Goal: Find specific page/section: Find specific page/section

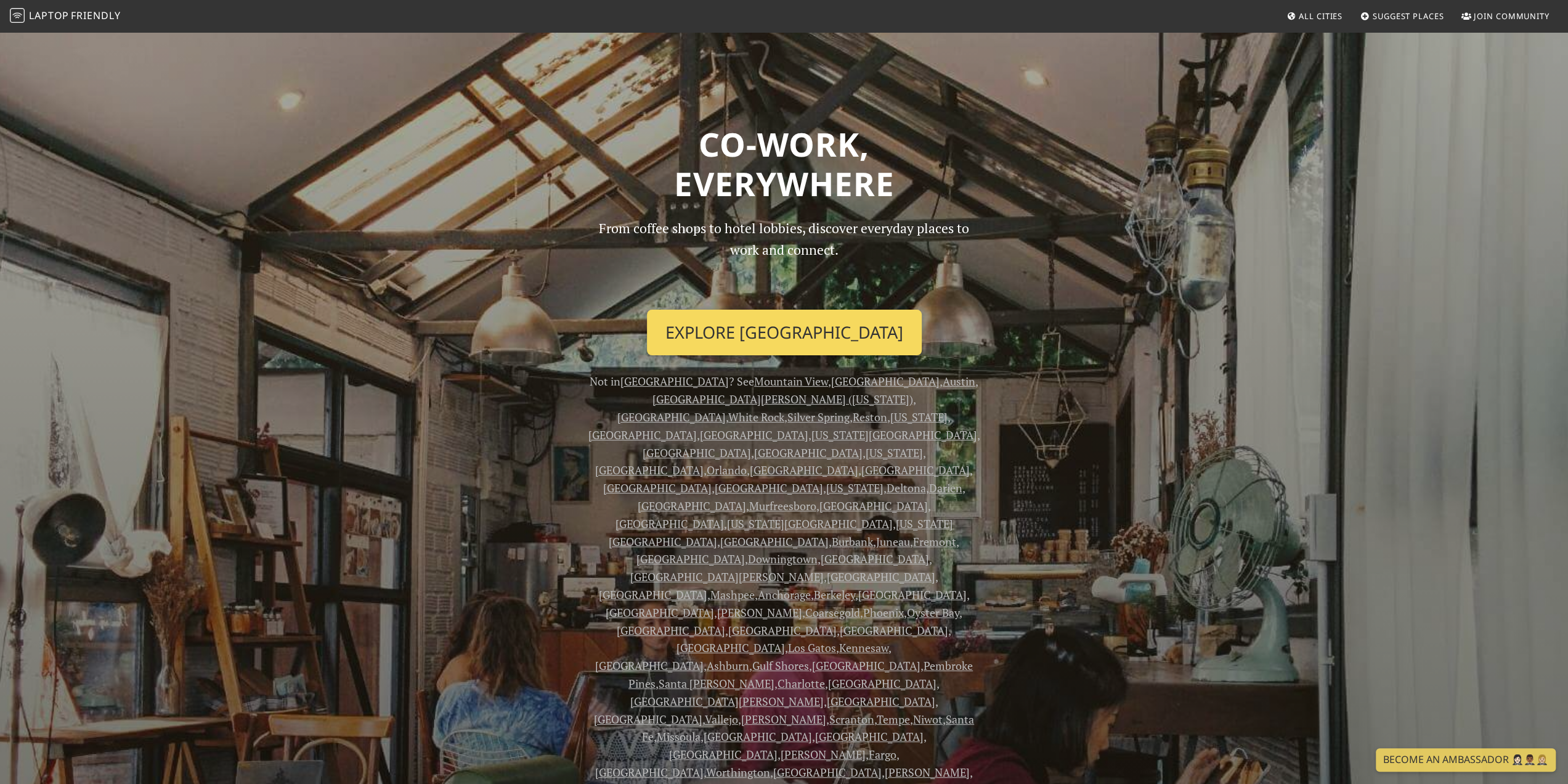
click at [769, 328] on link "Explore Los Angeles" at bounding box center [784, 332] width 275 height 45
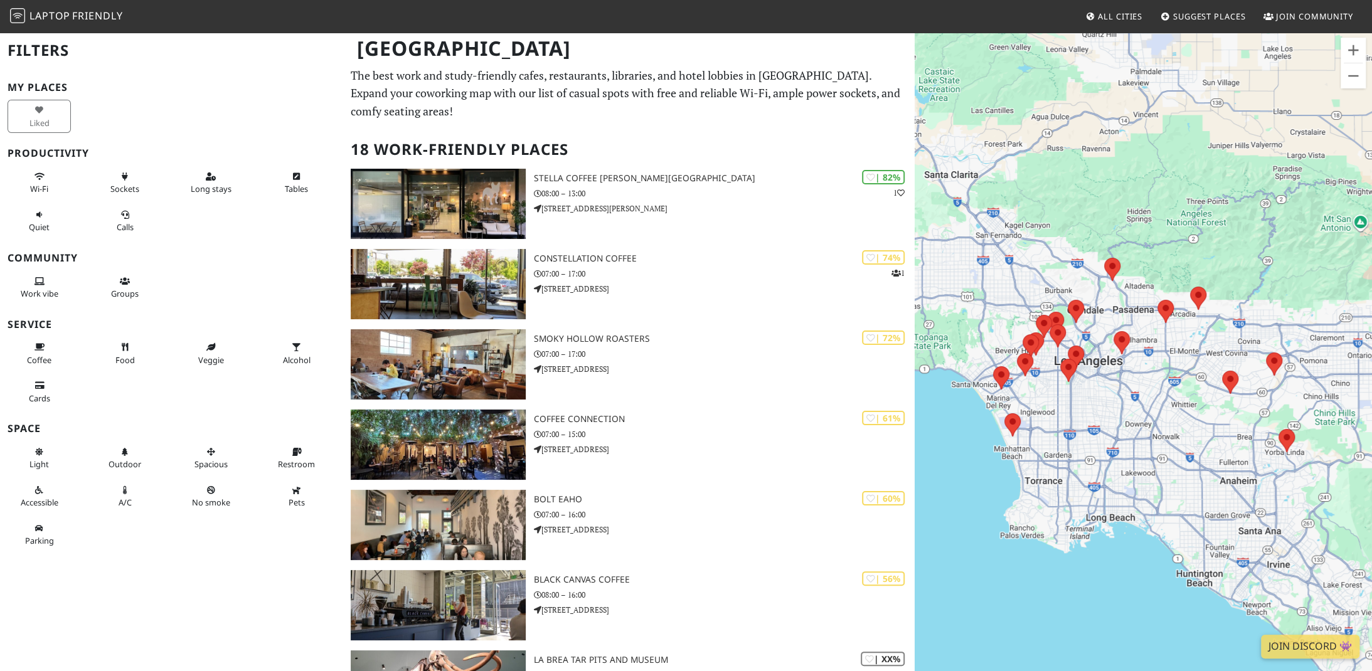
click at [1145, 318] on div "To navigate, press the arrow keys." at bounding box center [1143, 366] width 457 height 671
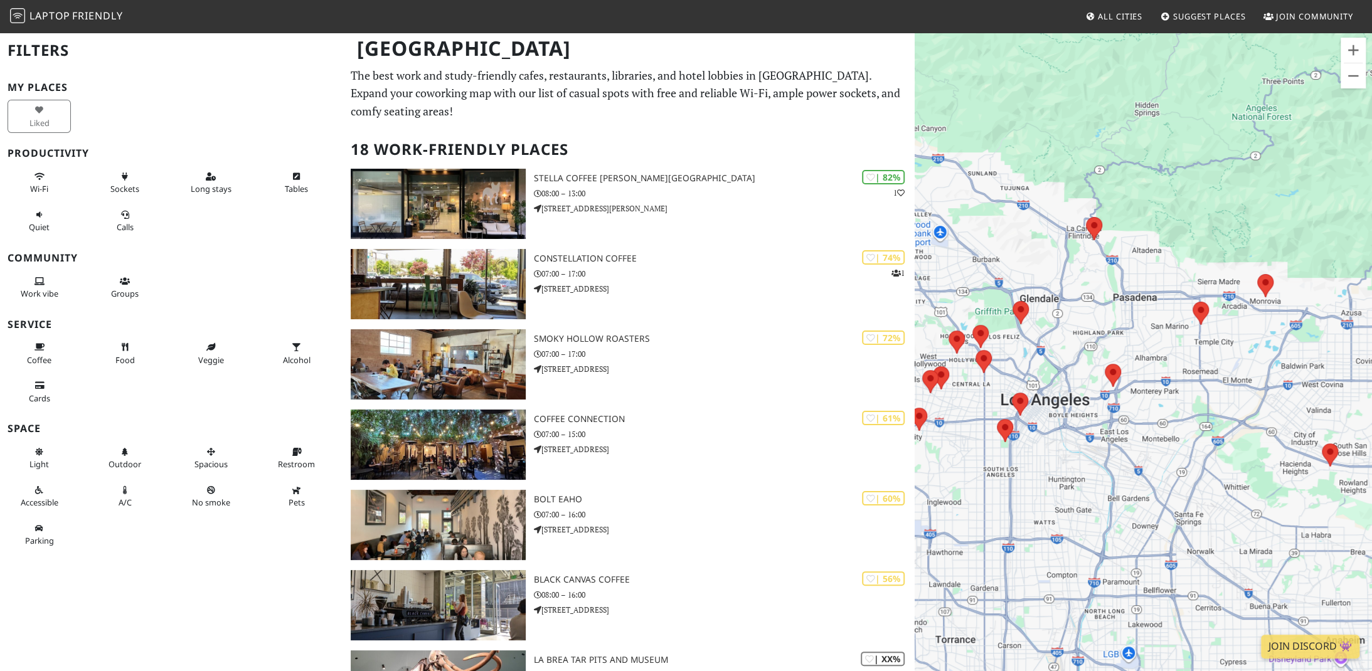
drag, startPoint x: 1037, startPoint y: 336, endPoint x: 1076, endPoint y: 324, distance: 40.7
click at [1076, 324] on div "To navigate, press the arrow keys." at bounding box center [1143, 366] width 457 height 671
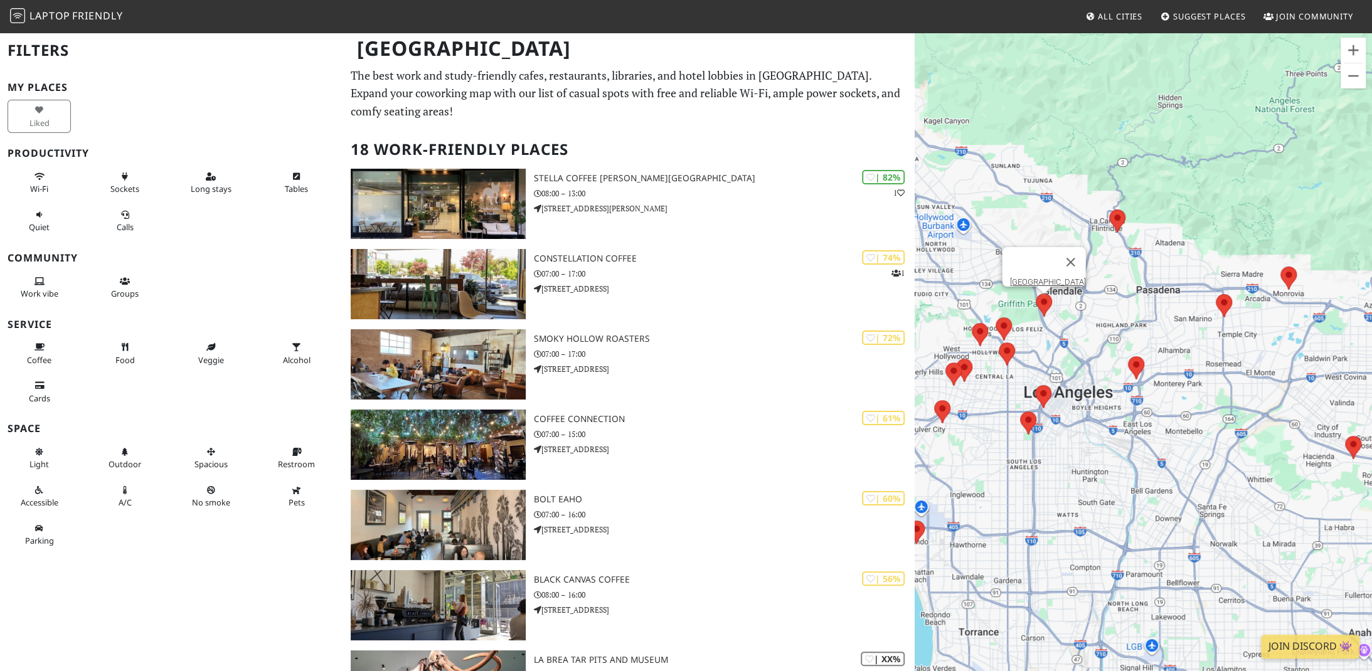
click at [1036, 294] on area at bounding box center [1036, 294] width 0 height 0
click at [1036, 277] on link "[GEOGRAPHIC_DATA]" at bounding box center [1048, 281] width 76 height 9
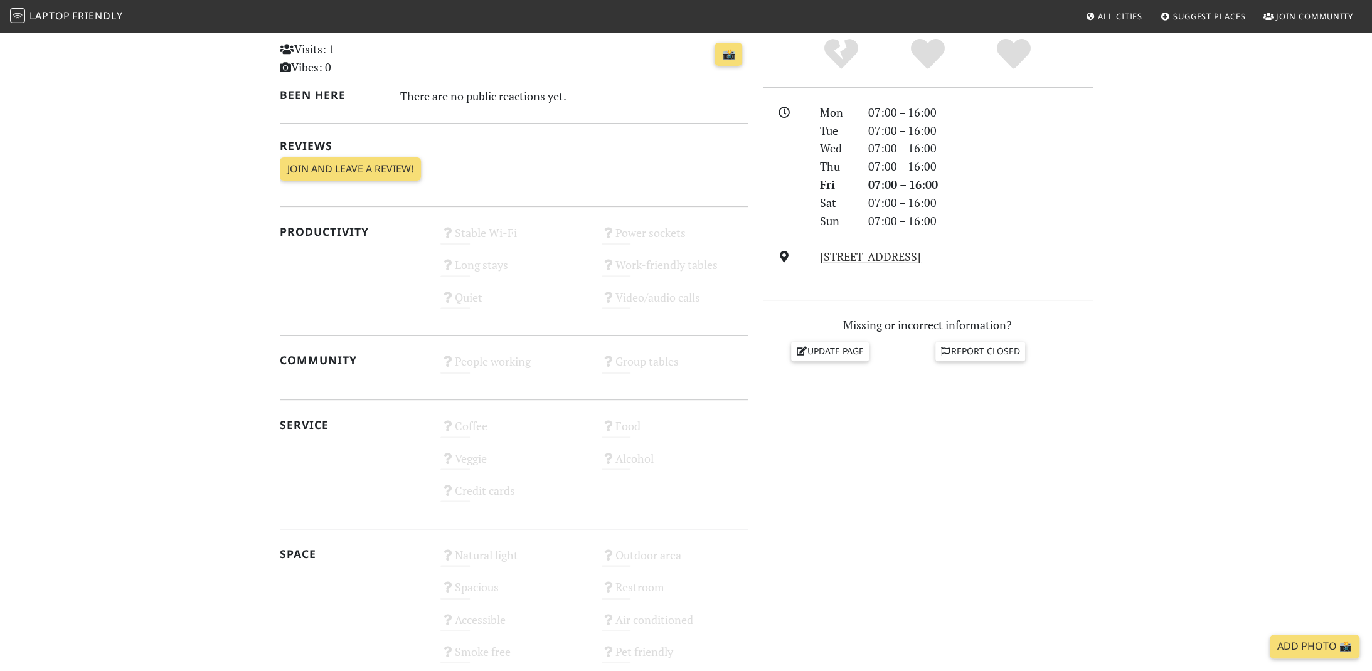
scroll to position [11, 0]
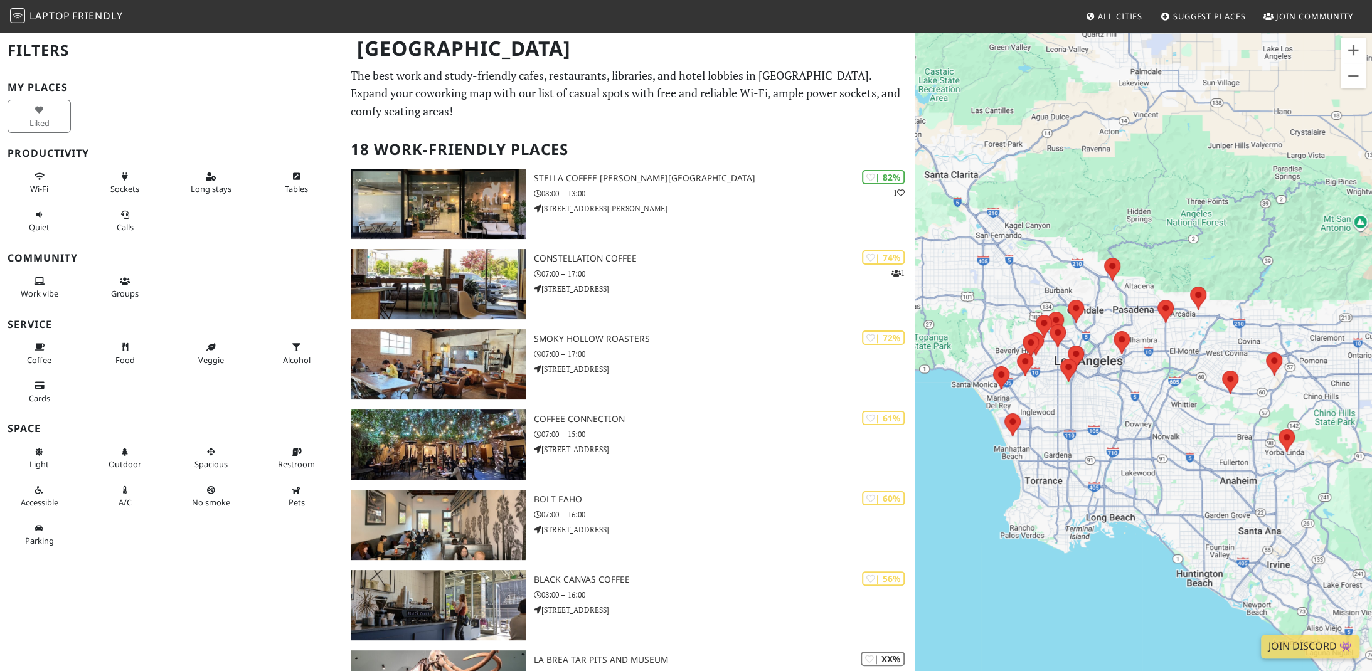
click at [1113, 319] on div "To navigate, press the arrow keys." at bounding box center [1143, 366] width 457 height 671
click at [1111, 318] on div "To navigate, press the arrow keys." at bounding box center [1143, 366] width 457 height 671
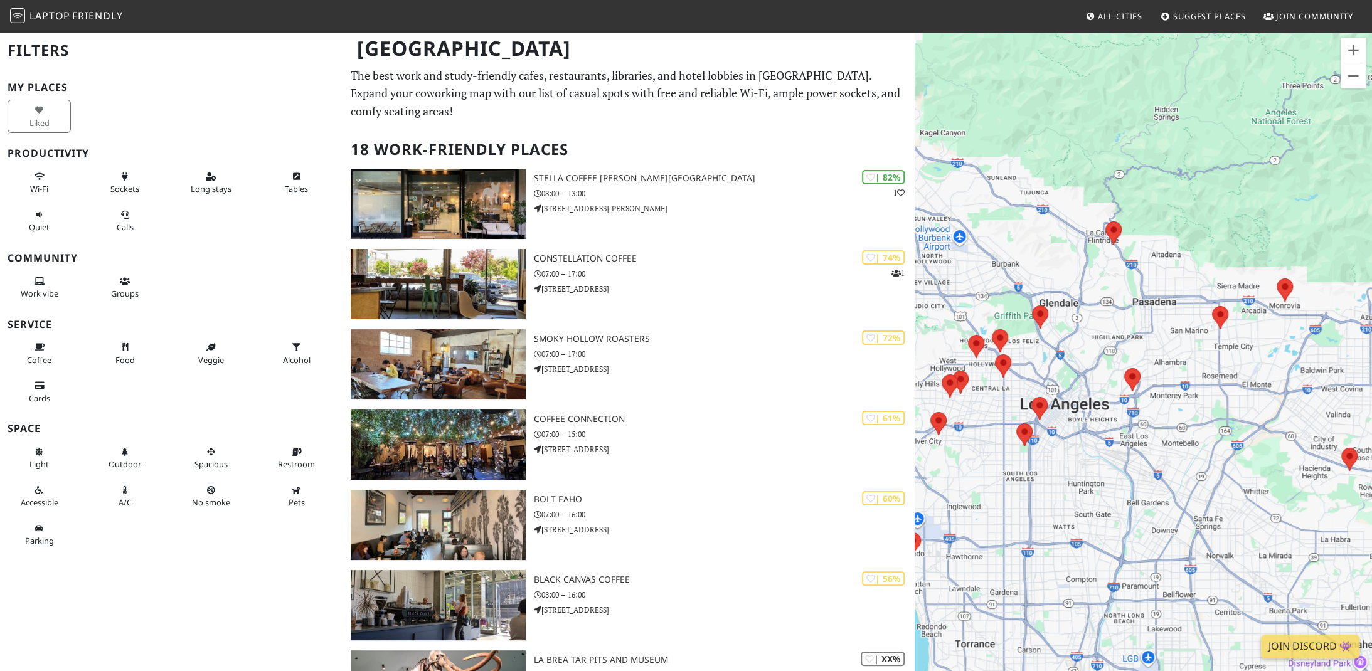
click at [1103, 310] on div "To navigate, press the arrow keys." at bounding box center [1143, 366] width 457 height 671
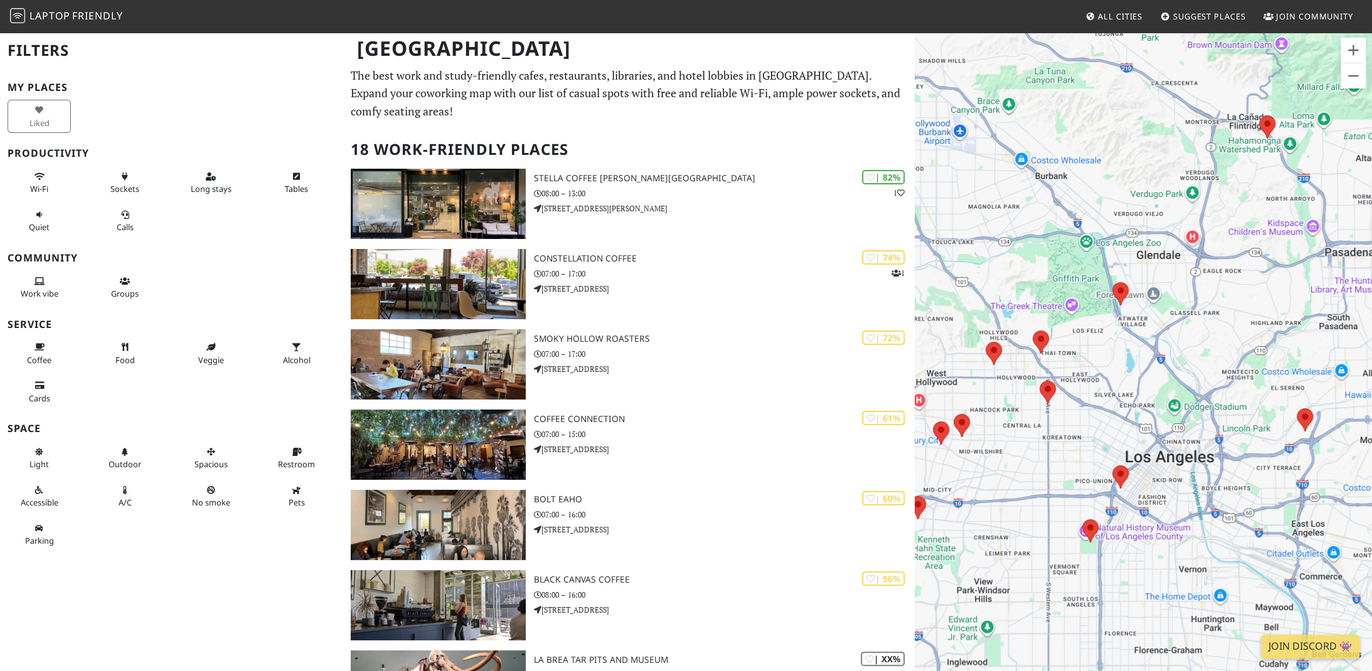
drag, startPoint x: 1068, startPoint y: 332, endPoint x: 1212, endPoint y: 292, distance: 149.8
click at [1212, 292] on div "To navigate, press the arrow keys." at bounding box center [1143, 366] width 457 height 671
click at [1221, 340] on div "To navigate, press the arrow keys." at bounding box center [1143, 366] width 457 height 671
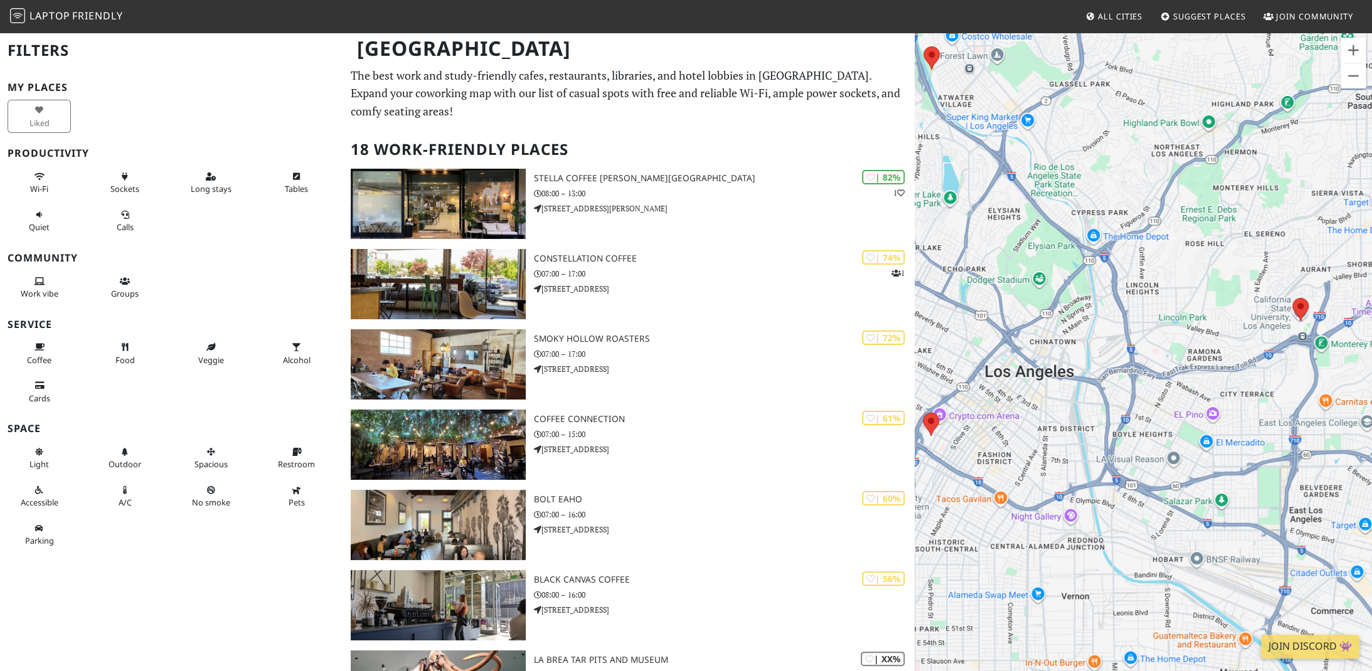
drag, startPoint x: 1161, startPoint y: 296, endPoint x: 1073, endPoint y: 95, distance: 218.9
click at [1073, 95] on div "To navigate, press the arrow keys." at bounding box center [1143, 366] width 457 height 671
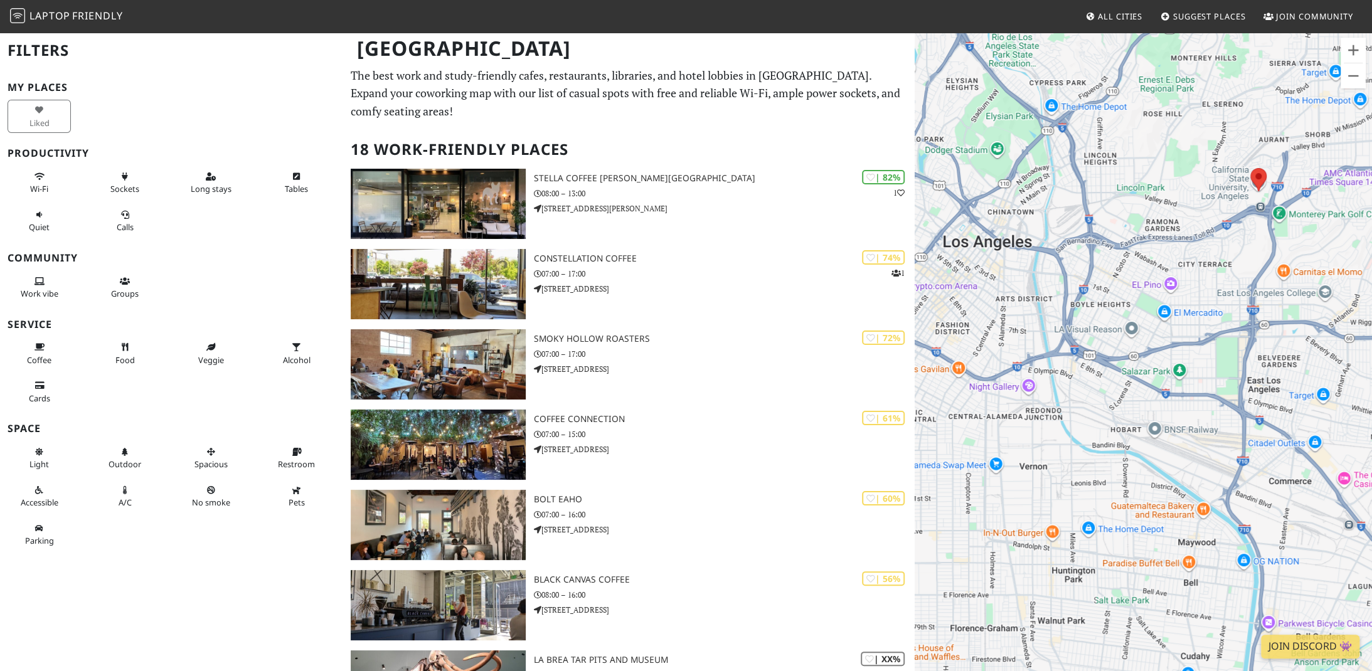
drag, startPoint x: 1176, startPoint y: 240, endPoint x: 1099, endPoint y: 31, distance: 222.6
click at [1099, 31] on body "Laptop Friendly All Cities Suggest Places Join Community Los Angeles Filters My…" at bounding box center [686, 335] width 1372 height 671
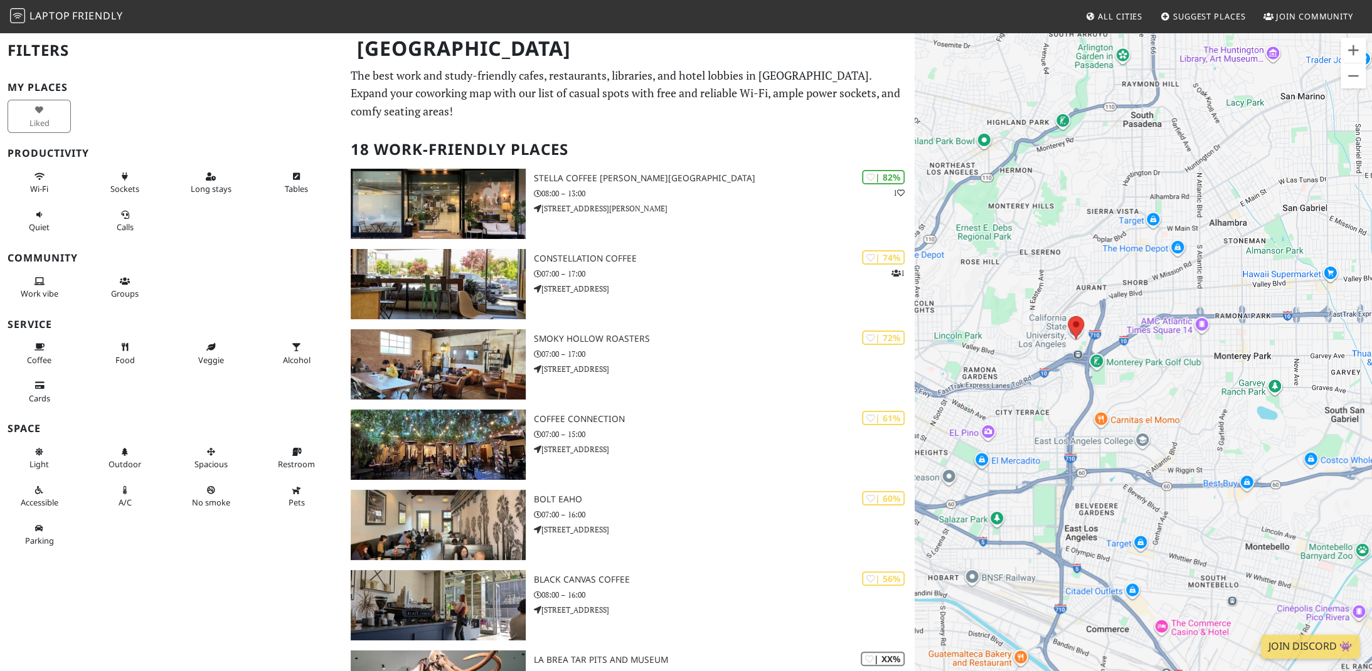
drag, startPoint x: 1132, startPoint y: 340, endPoint x: 992, endPoint y: 593, distance: 289.9
click at [992, 593] on div "To navigate, press the arrow keys." at bounding box center [1143, 366] width 457 height 671
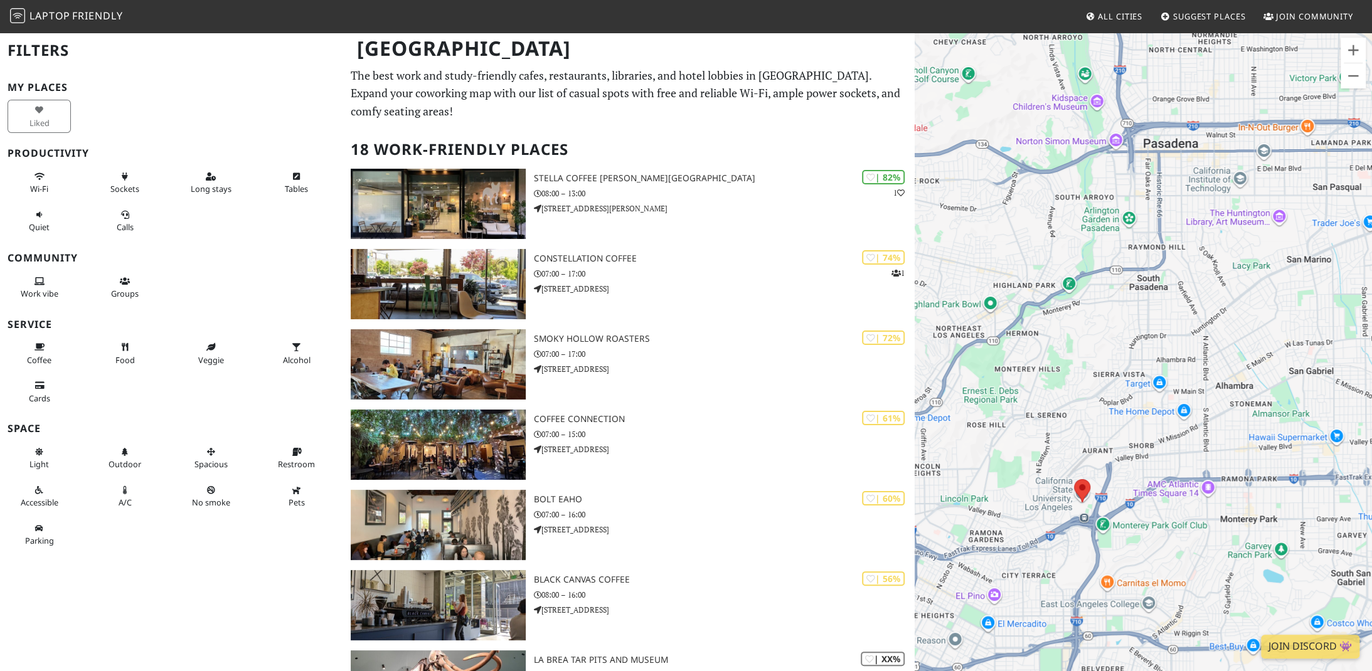
drag, startPoint x: 1159, startPoint y: 414, endPoint x: 1174, endPoint y: 544, distance: 131.4
click at [1174, 544] on div "To navigate, press the arrow keys." at bounding box center [1143, 366] width 457 height 671
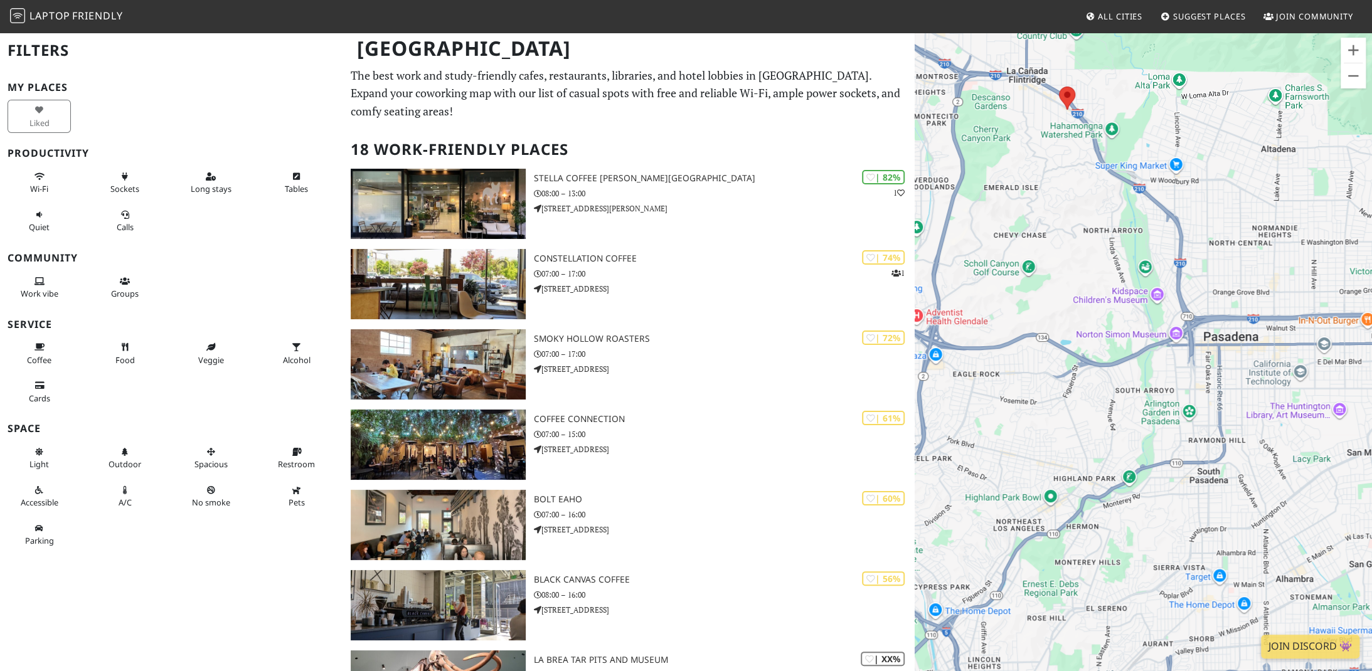
drag, startPoint x: 1158, startPoint y: 344, endPoint x: 1219, endPoint y: 537, distance: 202.1
click at [1219, 537] on div "To navigate, press the arrow keys." at bounding box center [1143, 366] width 457 height 671
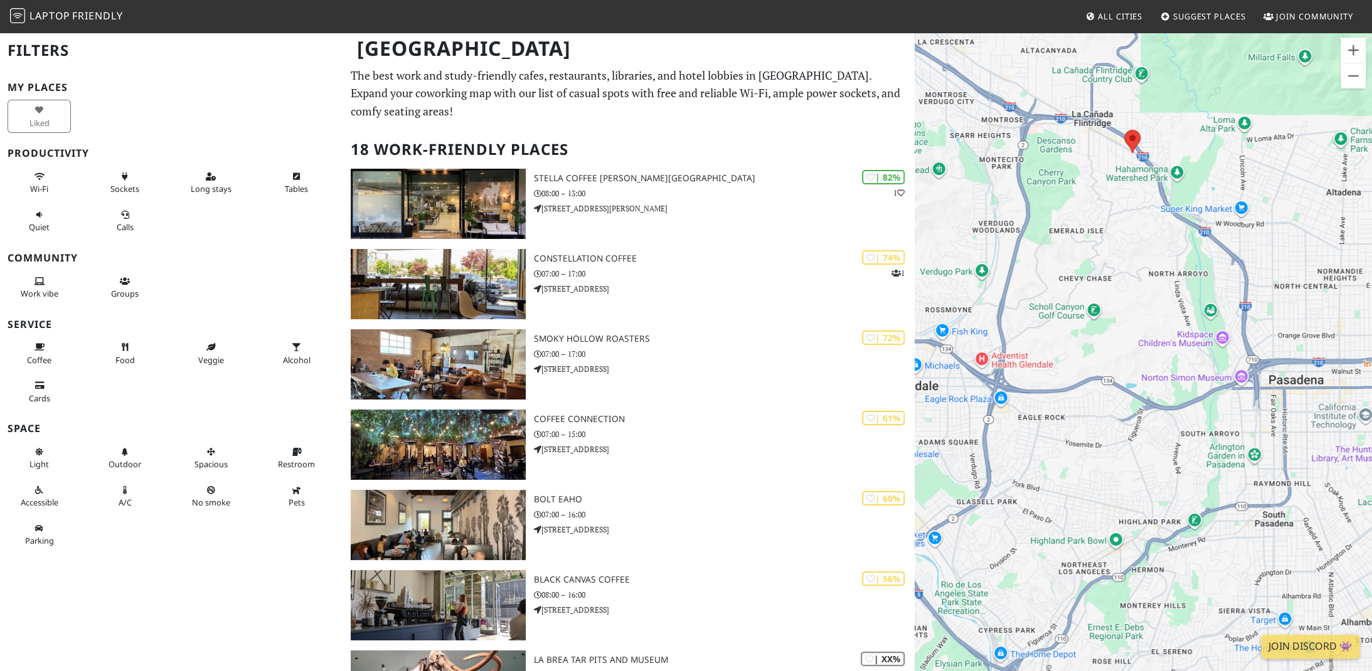
drag, startPoint x: 1188, startPoint y: 333, endPoint x: 1254, endPoint y: 376, distance: 78.8
click at [1254, 376] on div "To navigate, press the arrow keys." at bounding box center [1143, 366] width 457 height 671
click at [1125, 130] on area at bounding box center [1125, 130] width 0 height 0
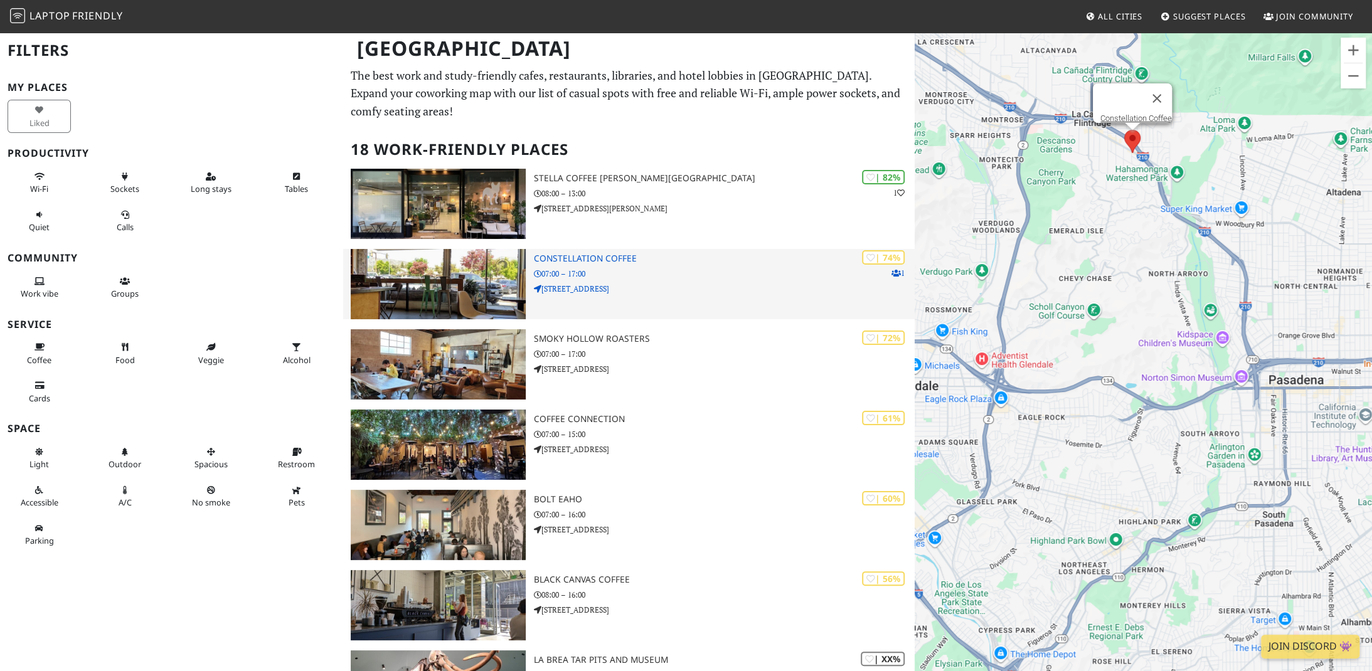
click at [651, 264] on div "| 74% 1 Constellation Coffee 07:00 – 17:00 468 Foothill Blvd suite b" at bounding box center [723, 284] width 381 height 70
